Goal: Information Seeking & Learning: Find specific fact

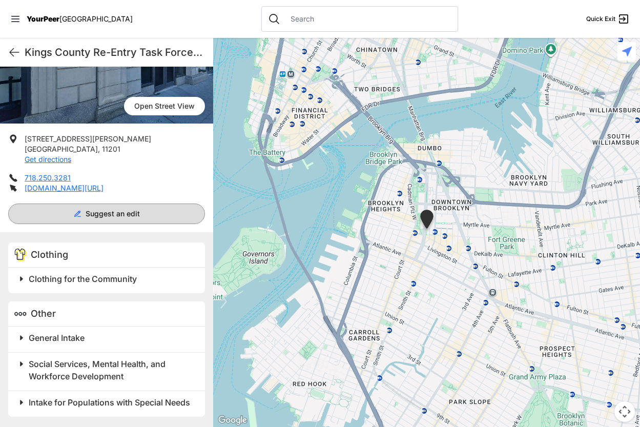
scroll to position [166, 0]
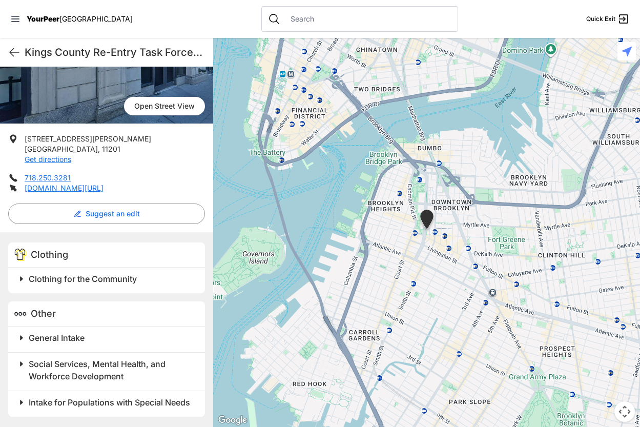
click at [130, 362] on h2 "Social Services, Mental Health, and Workforce Development" at bounding box center [111, 370] width 164 height 25
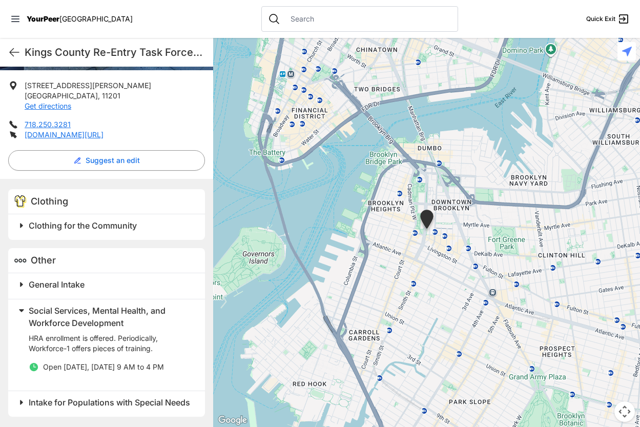
scroll to position [220, 0]
click at [62, 397] on span "Intake for Populations with Special Needs" at bounding box center [109, 402] width 161 height 10
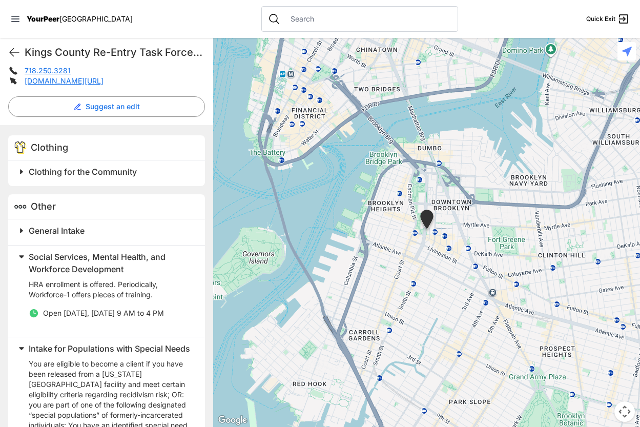
scroll to position [259, 0]
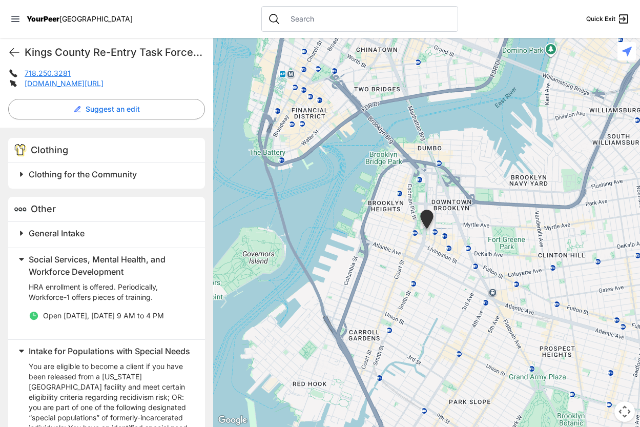
click at [98, 244] on div "General Intake" at bounding box center [106, 235] width 197 height 26
click at [99, 237] on h2 "General Intake" at bounding box center [111, 233] width 164 height 12
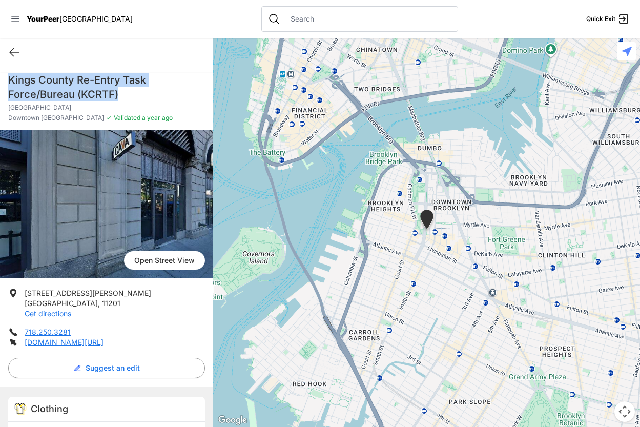
drag, startPoint x: 130, startPoint y: 93, endPoint x: -7, endPoint y: 72, distance: 137.8
click at [0, 72] on html "View map Close panel YourPeer [GEOGRAPHIC_DATA] Quick Exit Single Adult Familie…" at bounding box center [320, 213] width 640 height 427
copy h1 "Kings County Re-Entry Task Force/Bureau (KCRTF)"
